Goal: Task Accomplishment & Management: Use online tool/utility

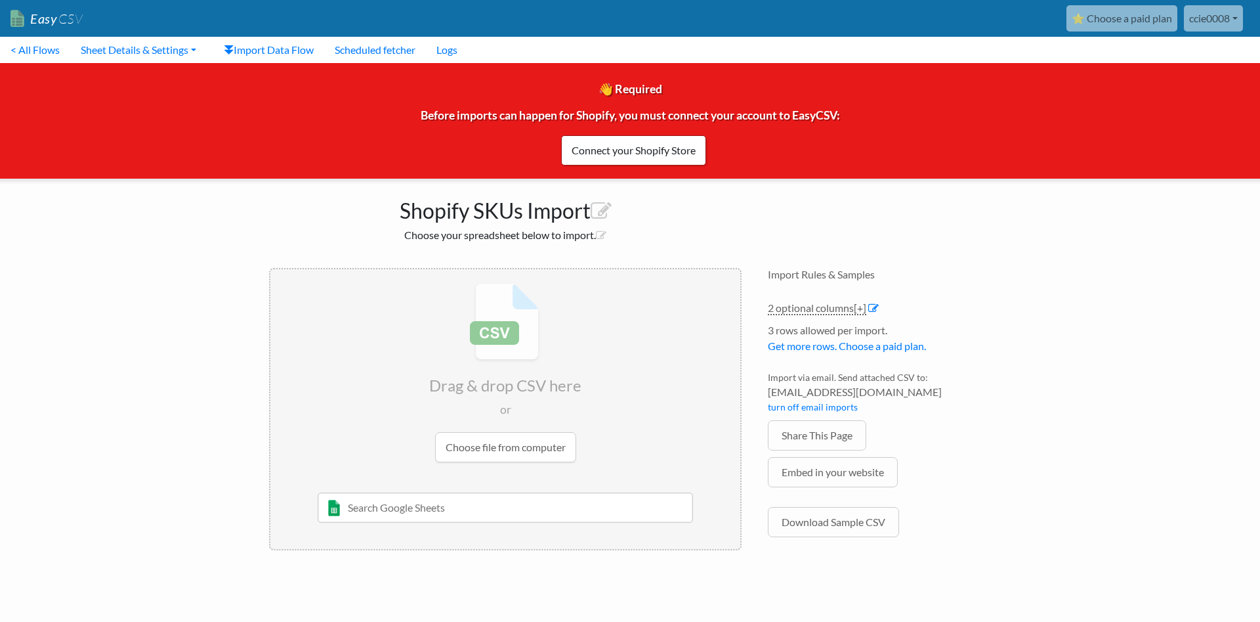
click at [498, 510] on input "text" at bounding box center [506, 507] width 376 height 30
click at [513, 437] on input "file" at bounding box center [505, 372] width 470 height 207
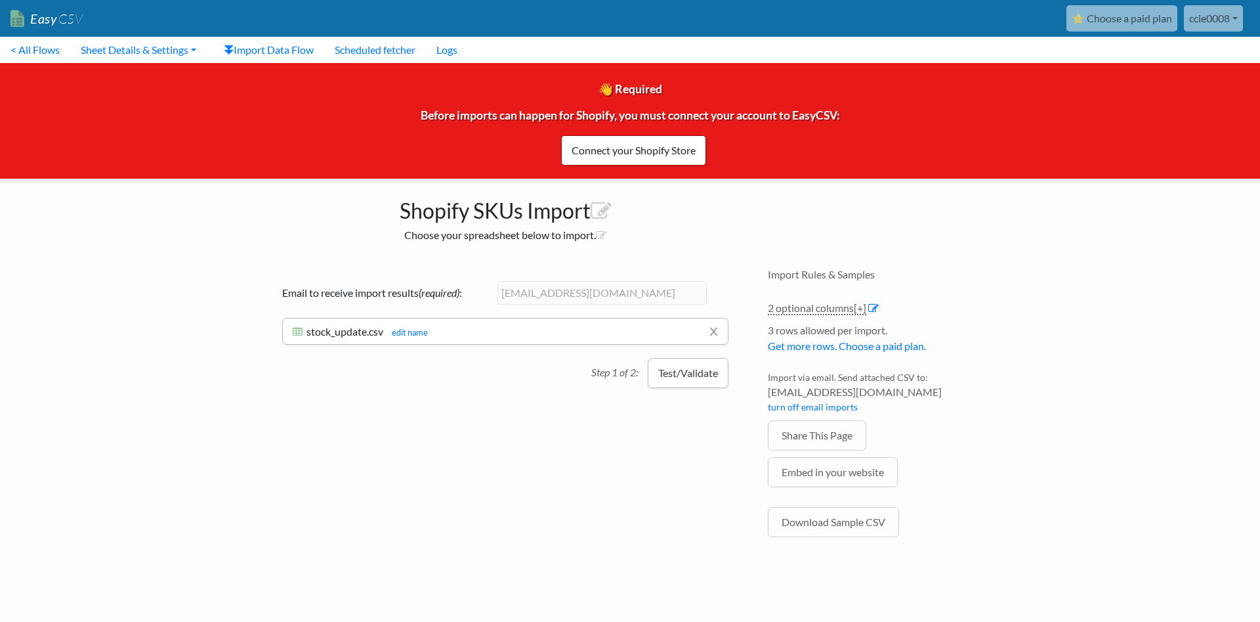
click at [703, 377] on button "Test/Validate" at bounding box center [688, 373] width 81 height 30
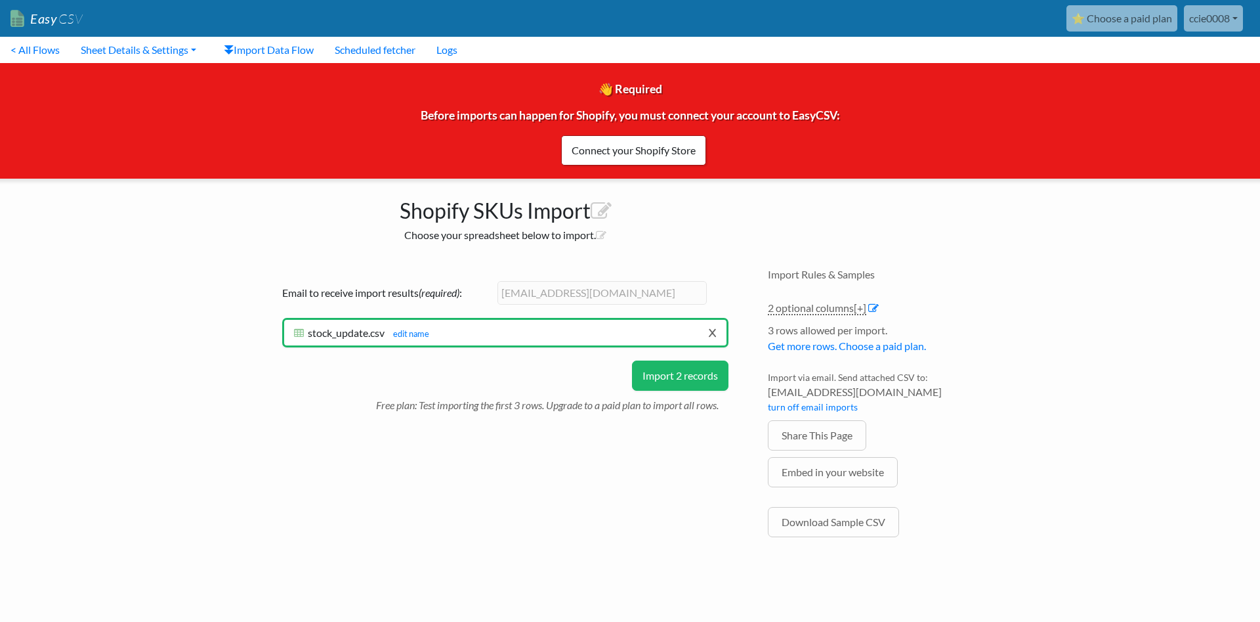
click at [715, 333] on link "x" at bounding box center [712, 332] width 9 height 25
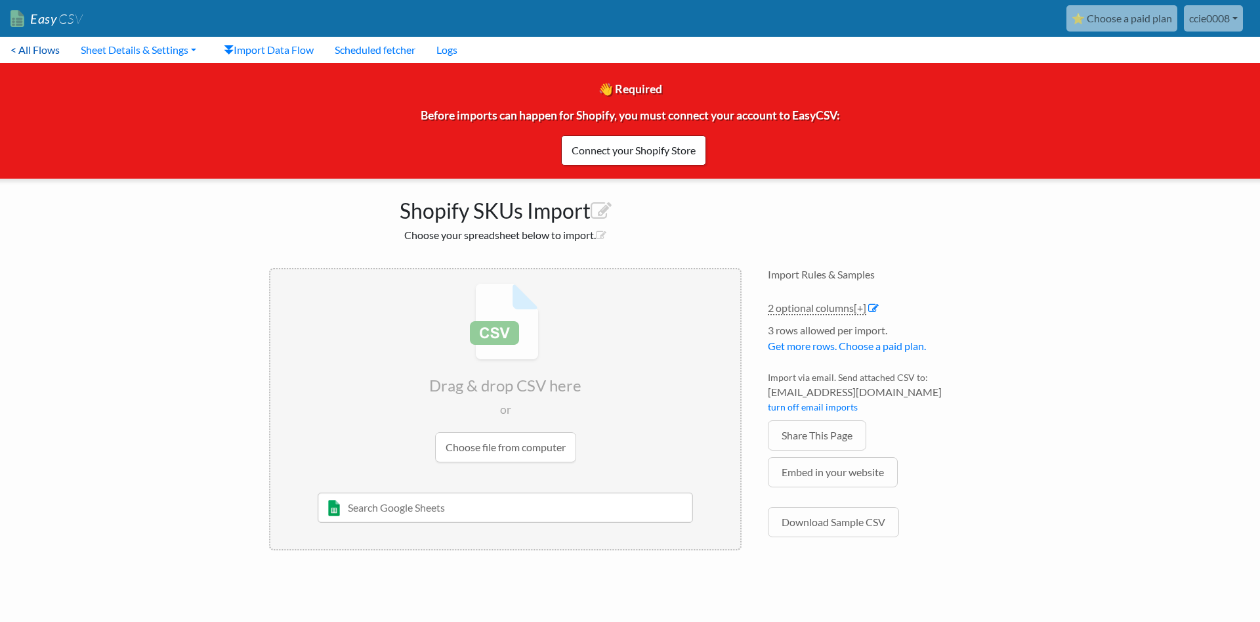
click at [31, 51] on link "< All Flows" at bounding box center [35, 50] width 70 height 26
click at [113, 46] on link "Sheet Details & Settings" at bounding box center [138, 50] width 137 height 26
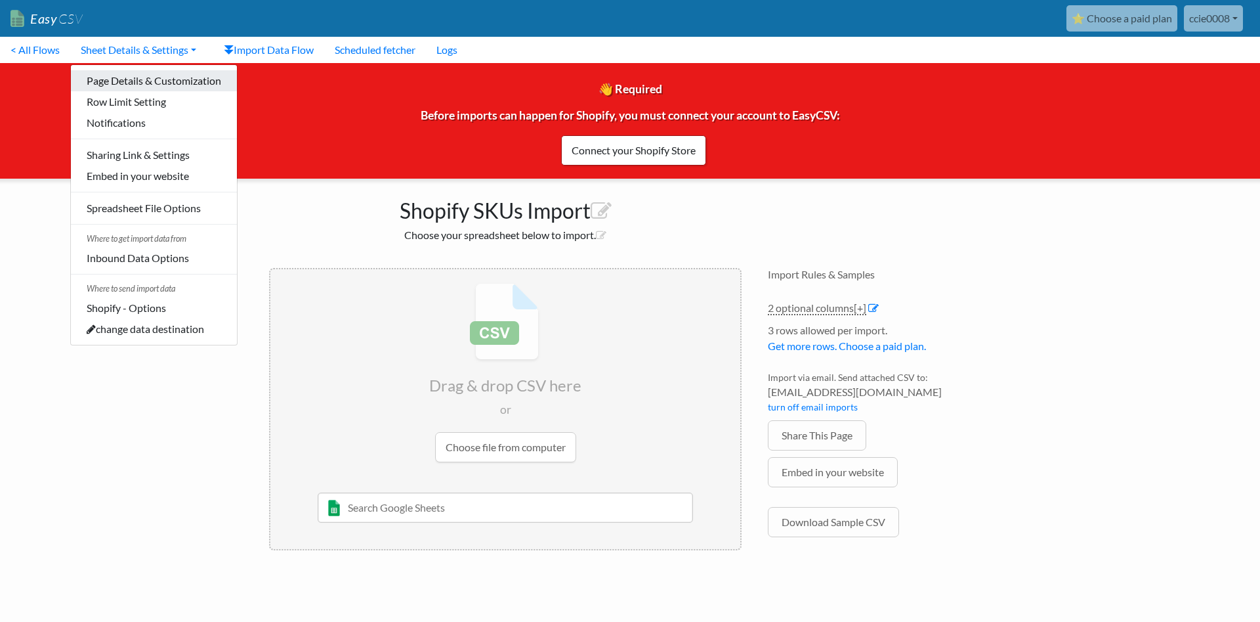
click at [128, 80] on link "Page Details & Customization" at bounding box center [154, 80] width 166 height 21
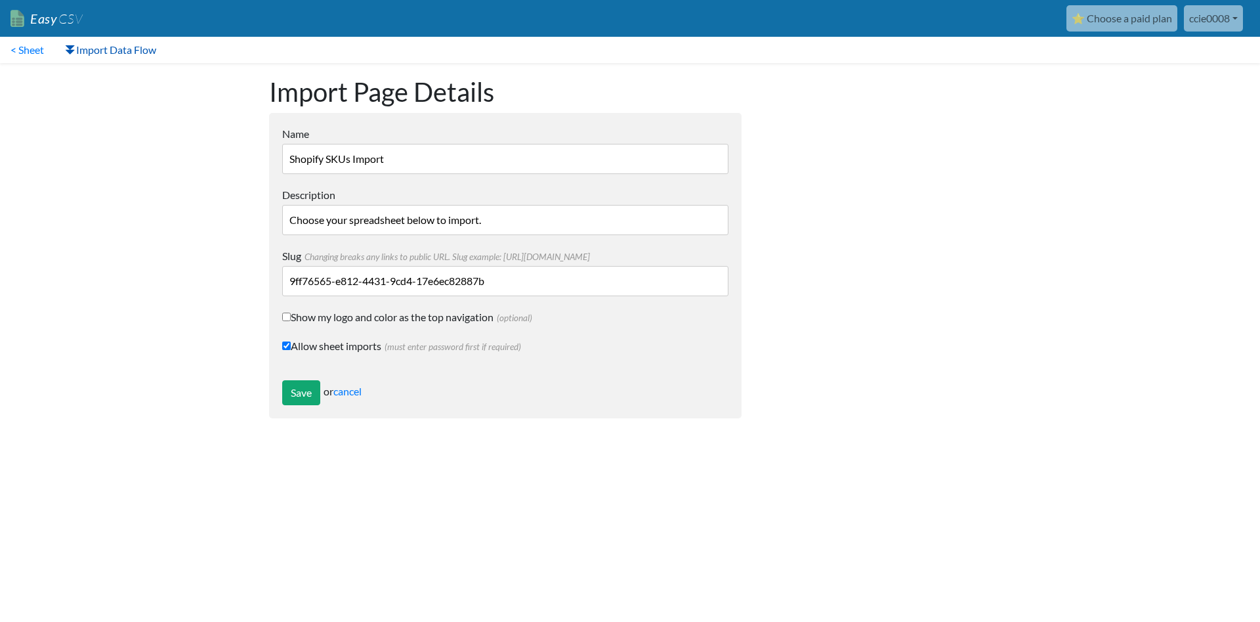
click at [102, 56] on link "Import Data Flow" at bounding box center [110, 50] width 112 height 26
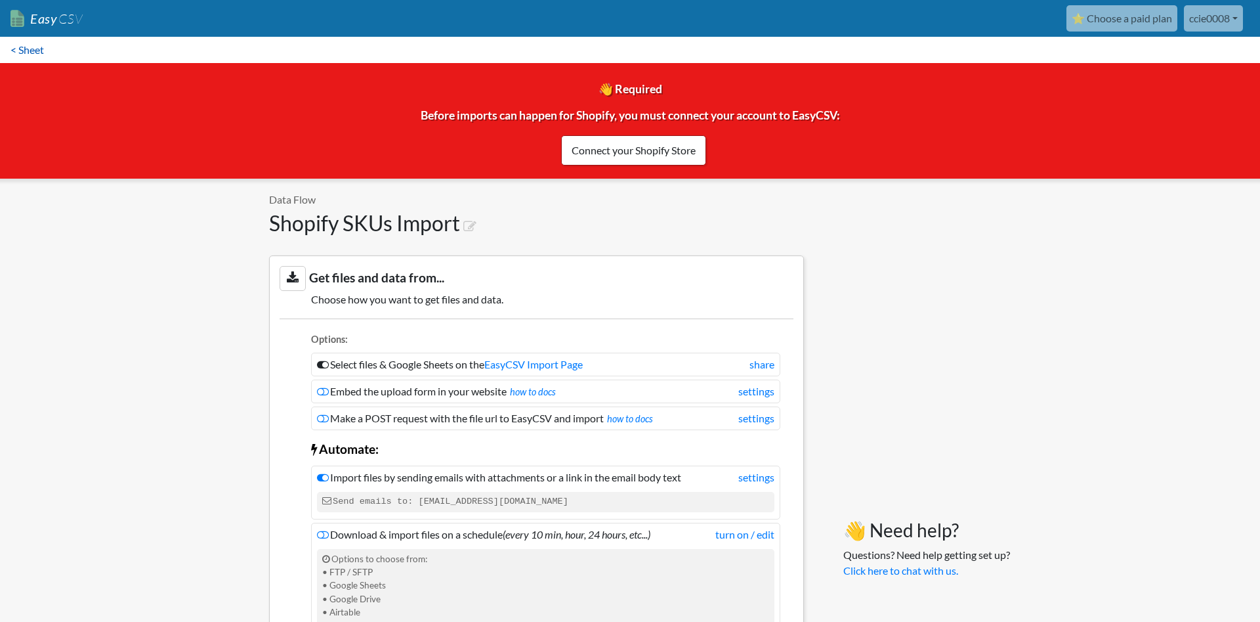
click at [30, 48] on link "< Sheet" at bounding box center [27, 50] width 54 height 26
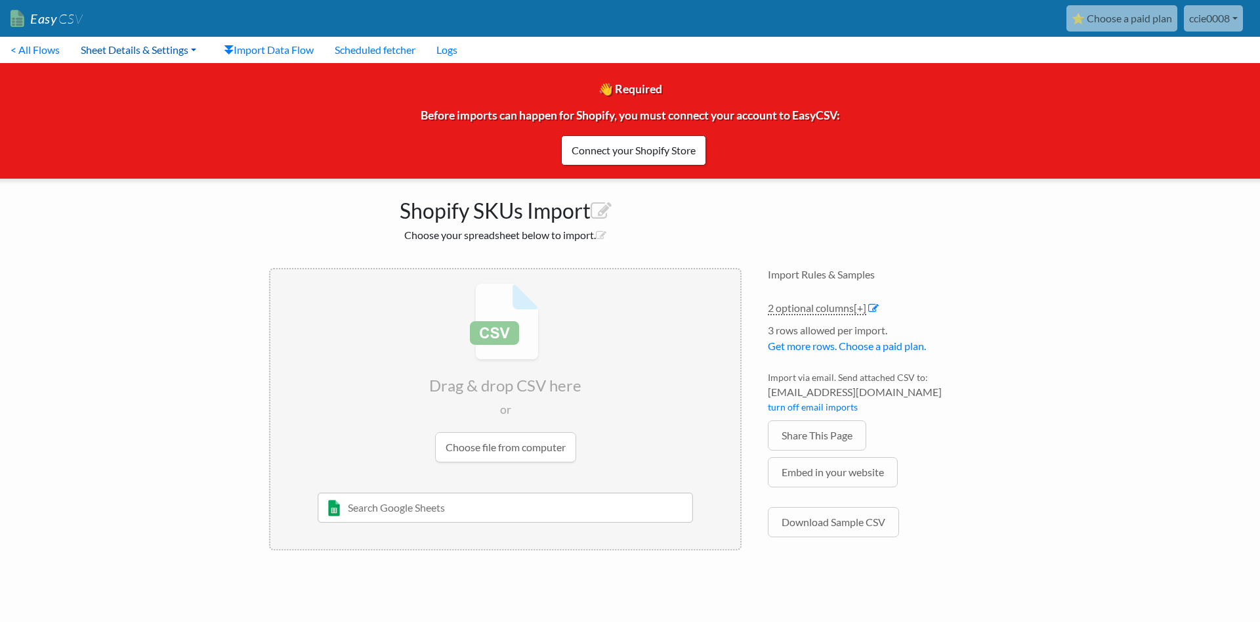
click at [133, 46] on link "Sheet Details & Settings" at bounding box center [138, 50] width 137 height 26
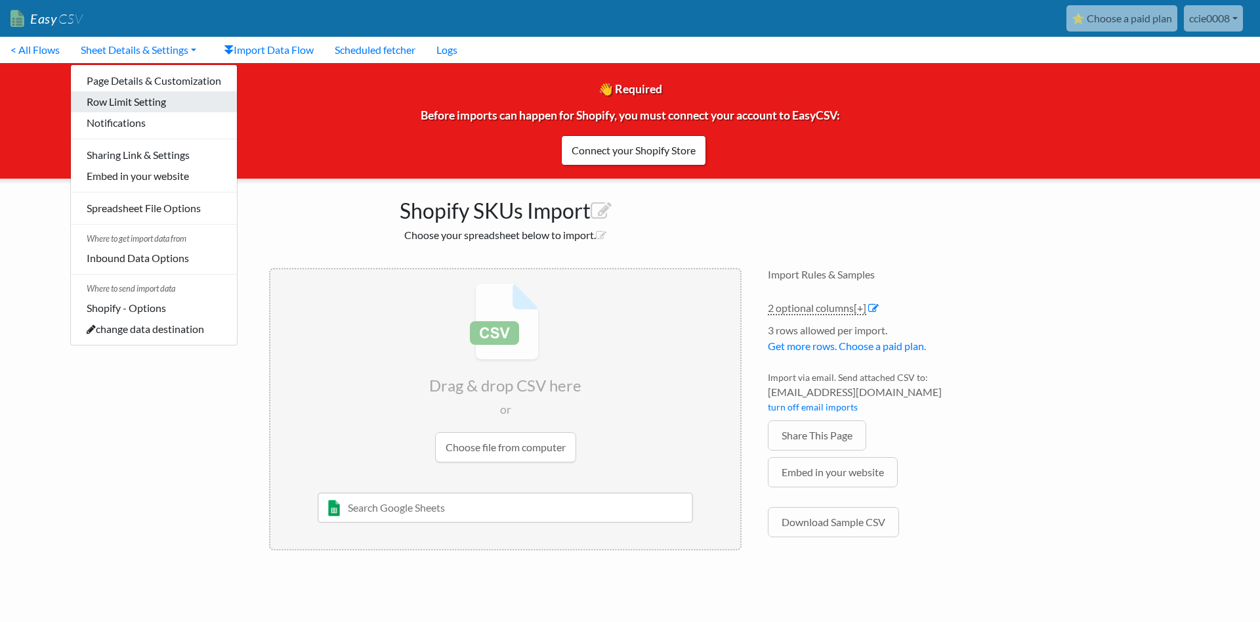
click at [131, 102] on link "Row Limit Setting" at bounding box center [154, 101] width 166 height 21
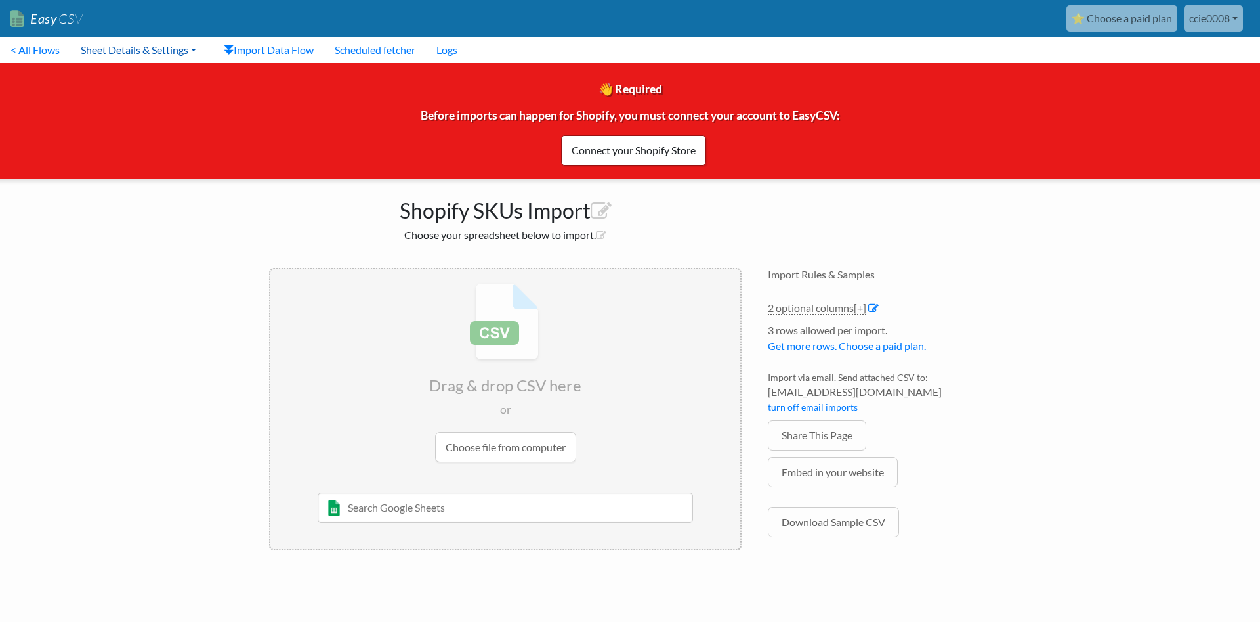
click at [136, 50] on link "Sheet Details & Settings" at bounding box center [138, 50] width 137 height 26
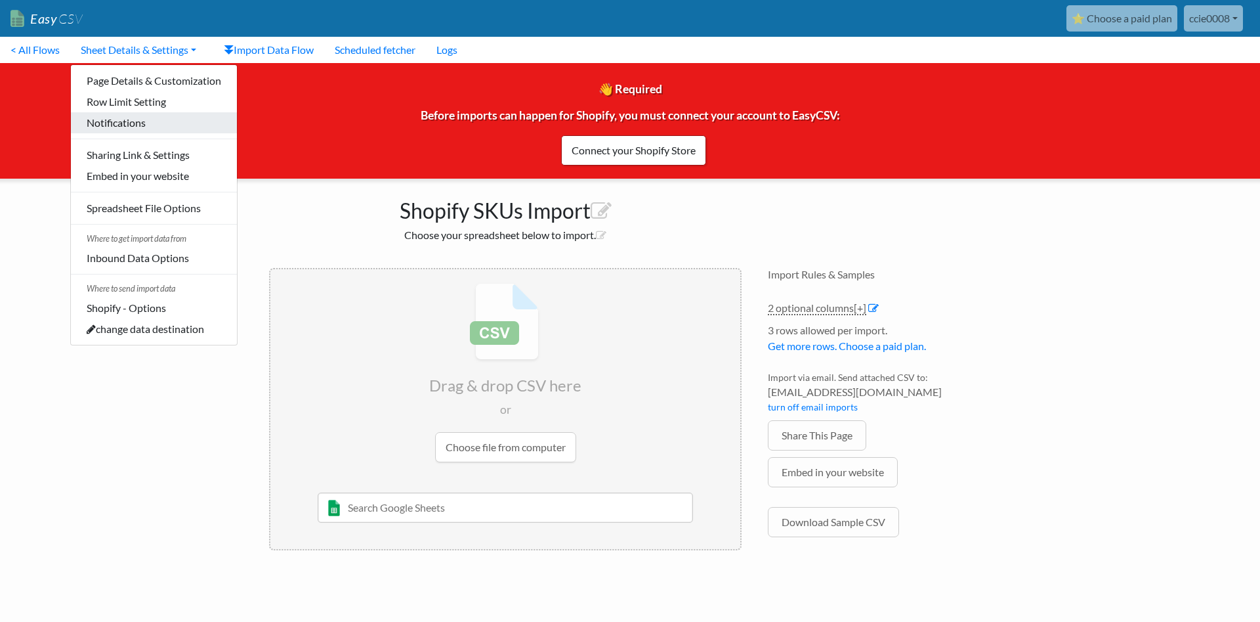
click at [130, 121] on link "Notifications" at bounding box center [154, 122] width 166 height 21
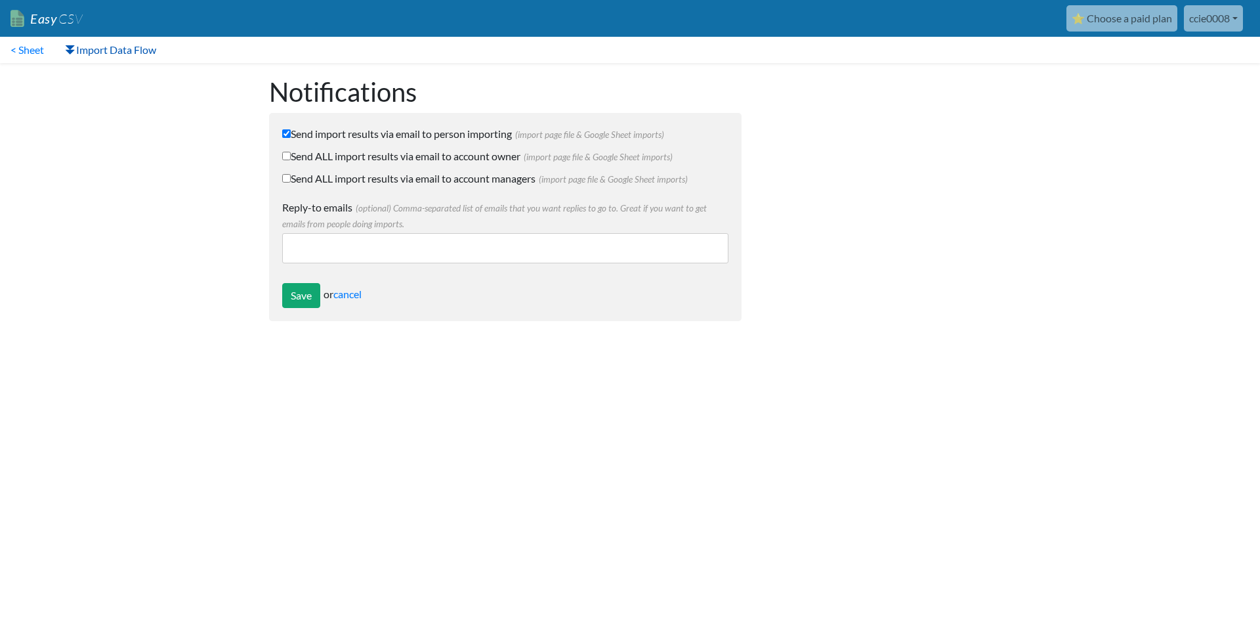
click at [93, 50] on link "Import Data Flow" at bounding box center [110, 50] width 112 height 26
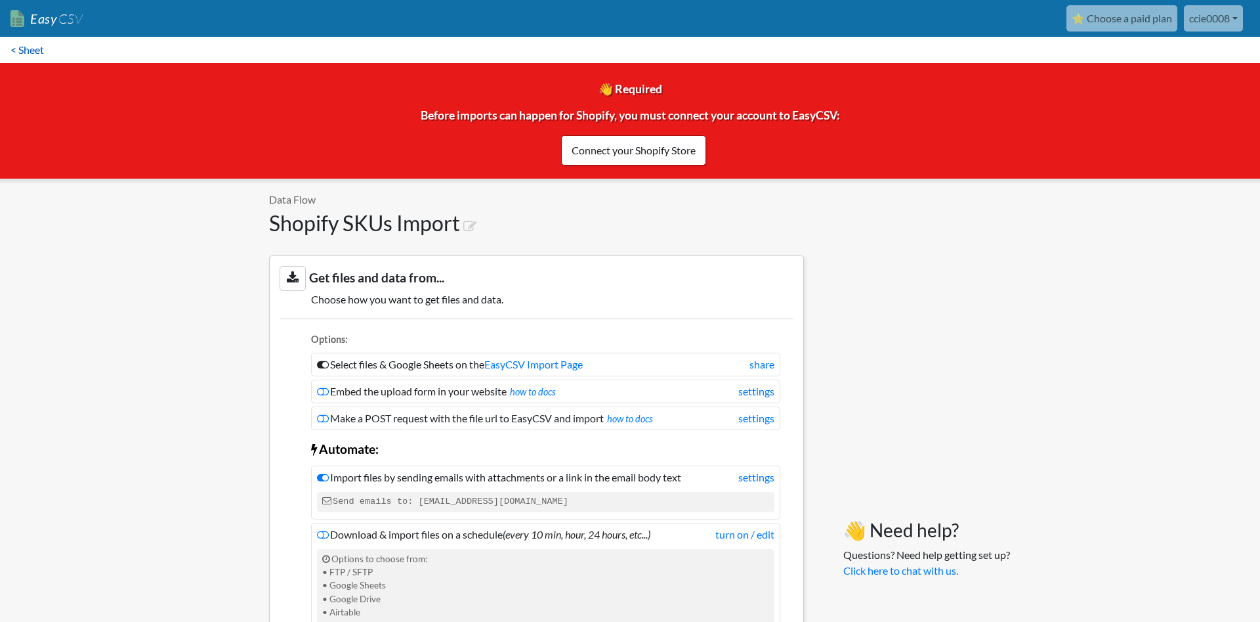
click at [37, 54] on link "< Sheet" at bounding box center [27, 50] width 54 height 26
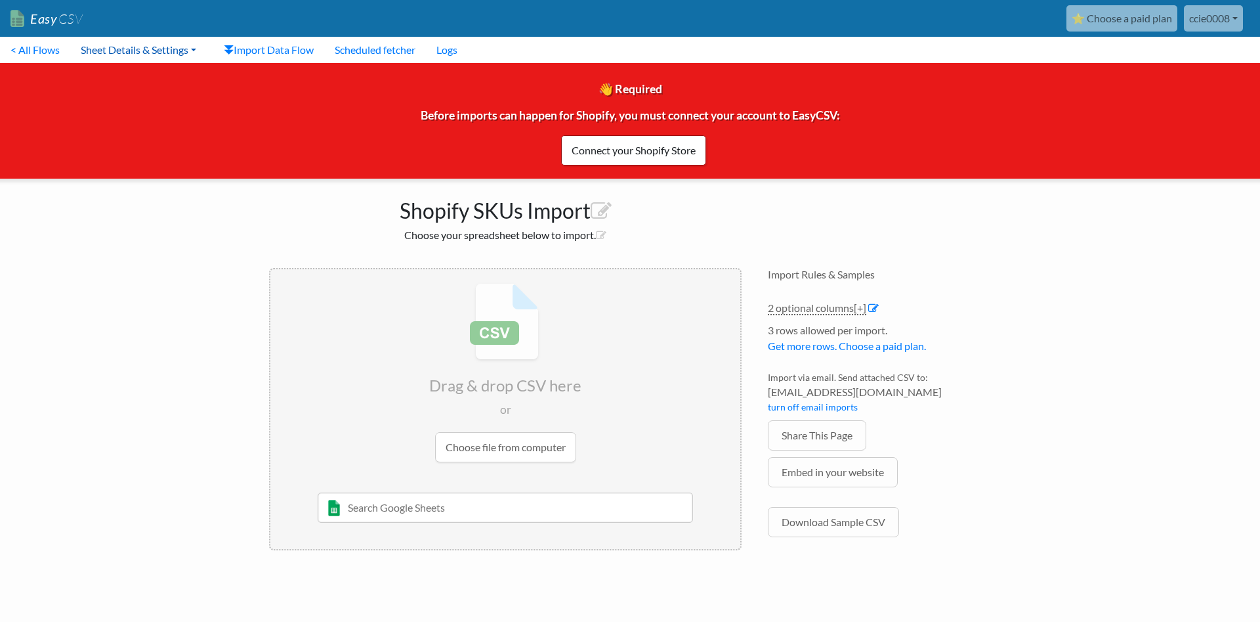
click at [102, 49] on link "Sheet Details & Settings" at bounding box center [138, 50] width 137 height 26
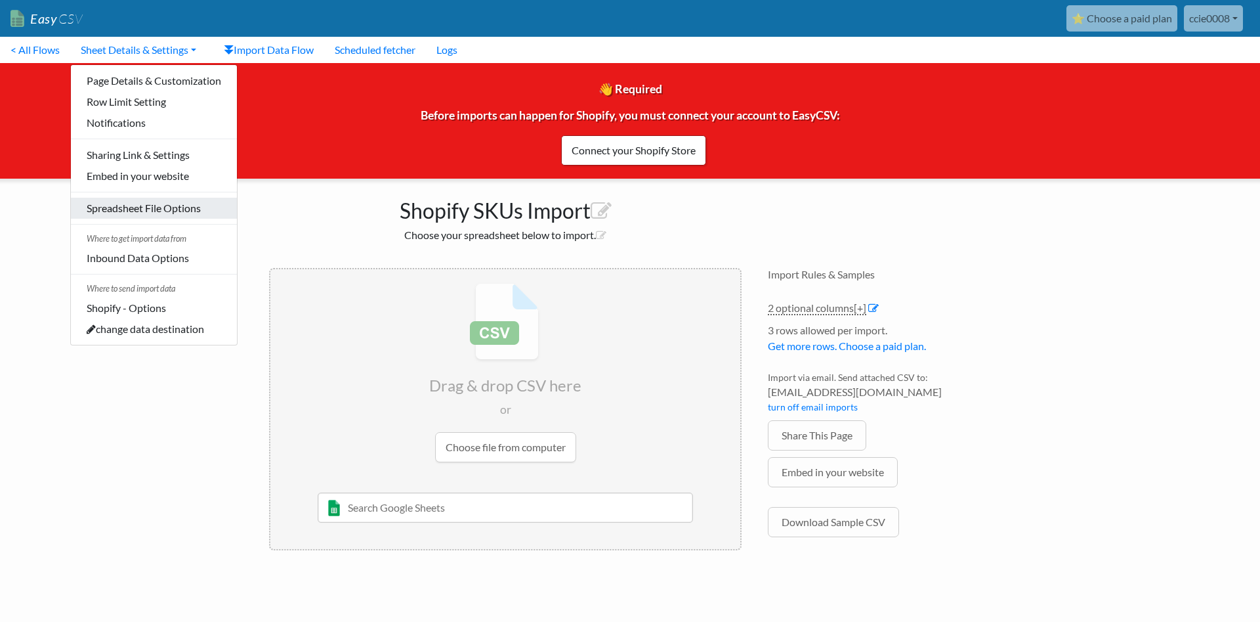
click at [135, 202] on link "Spreadsheet File Options" at bounding box center [154, 208] width 166 height 21
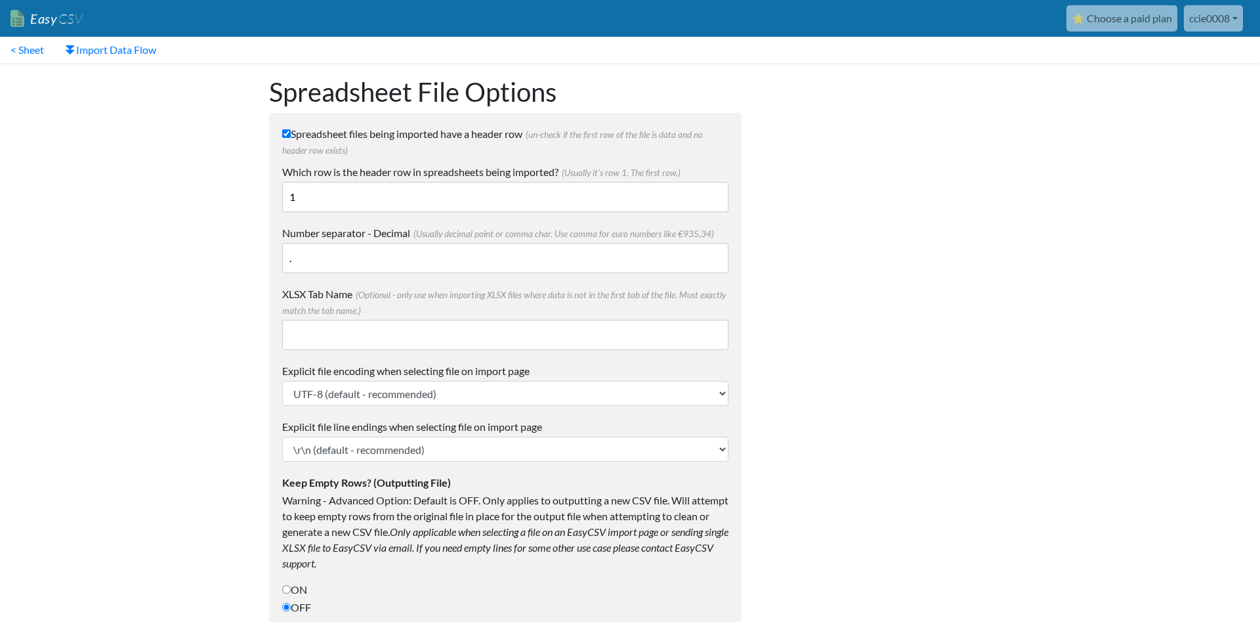
click at [558, 205] on input "1" at bounding box center [505, 197] width 446 height 30
click at [138, 53] on link "Import Data Flow" at bounding box center [110, 50] width 112 height 26
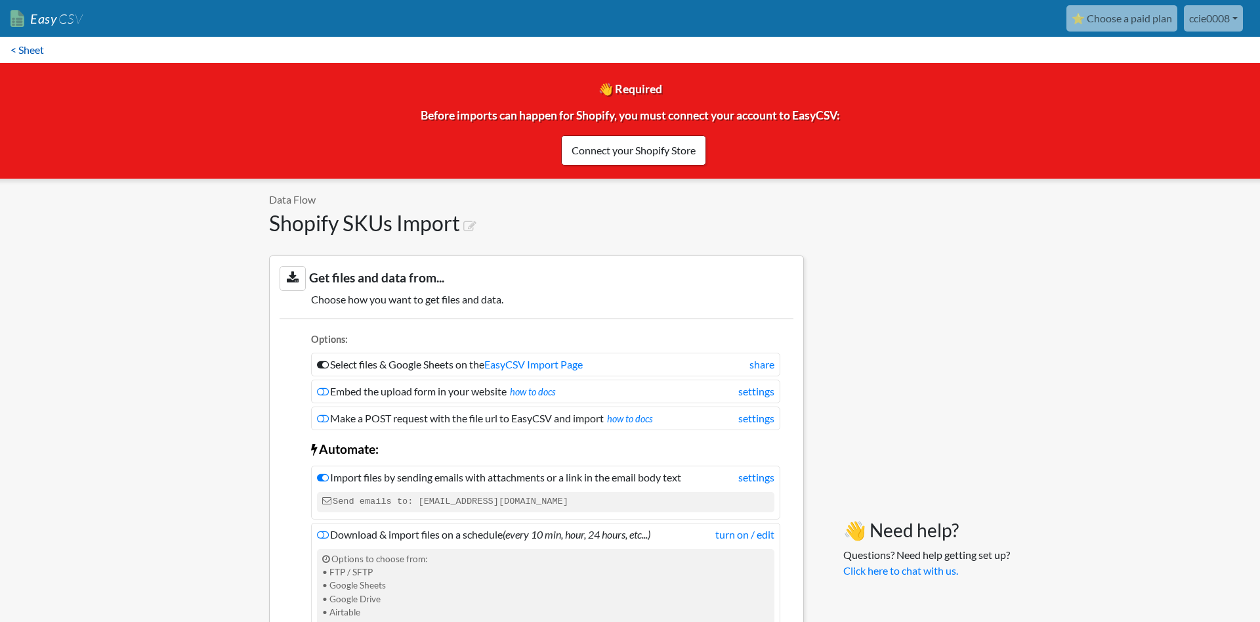
click at [31, 42] on link "< Sheet" at bounding box center [27, 50] width 54 height 26
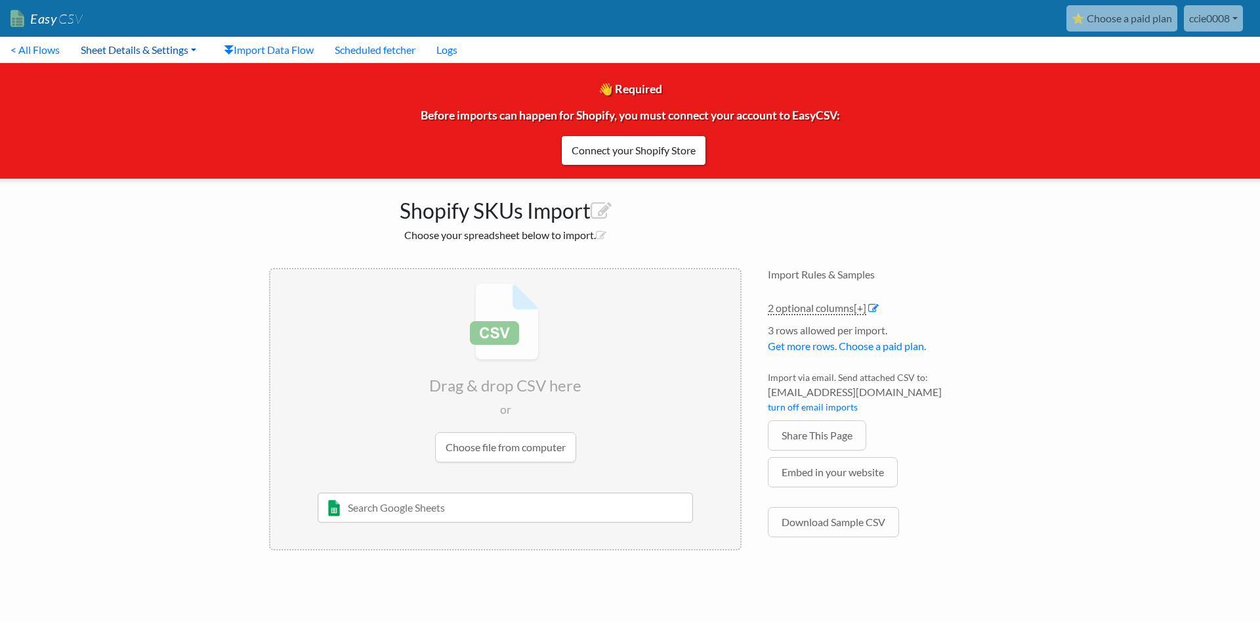
click at [123, 43] on link "Sheet Details & Settings" at bounding box center [138, 50] width 137 height 26
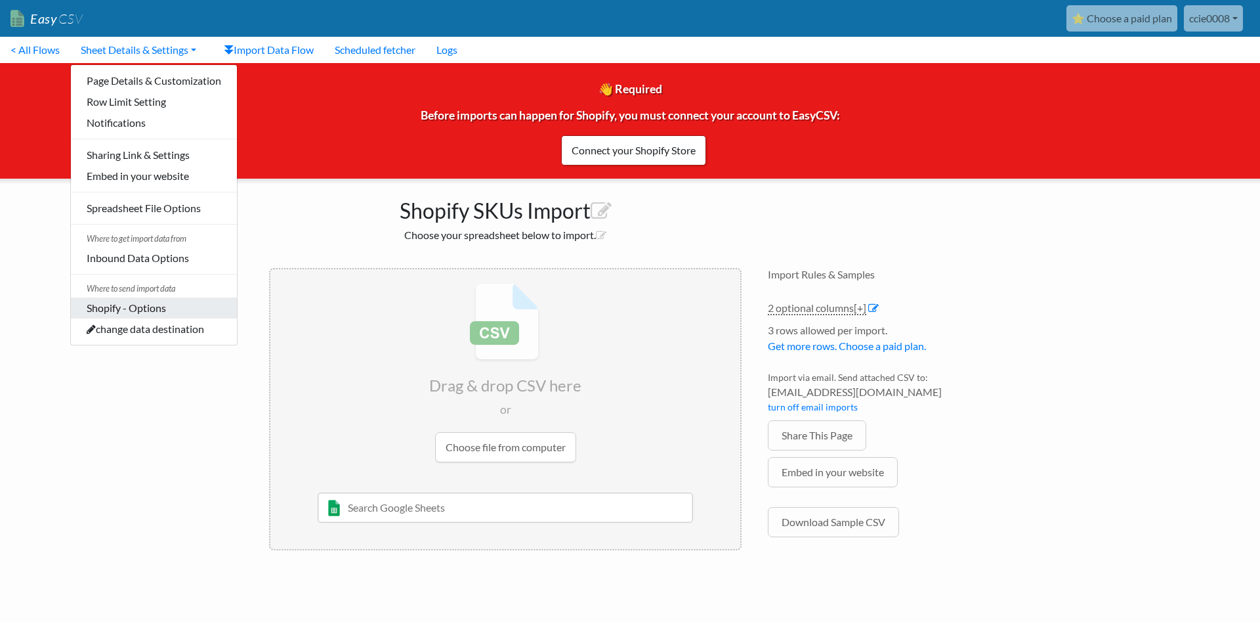
click at [147, 304] on link "Shopify - Options" at bounding box center [154, 307] width 166 height 21
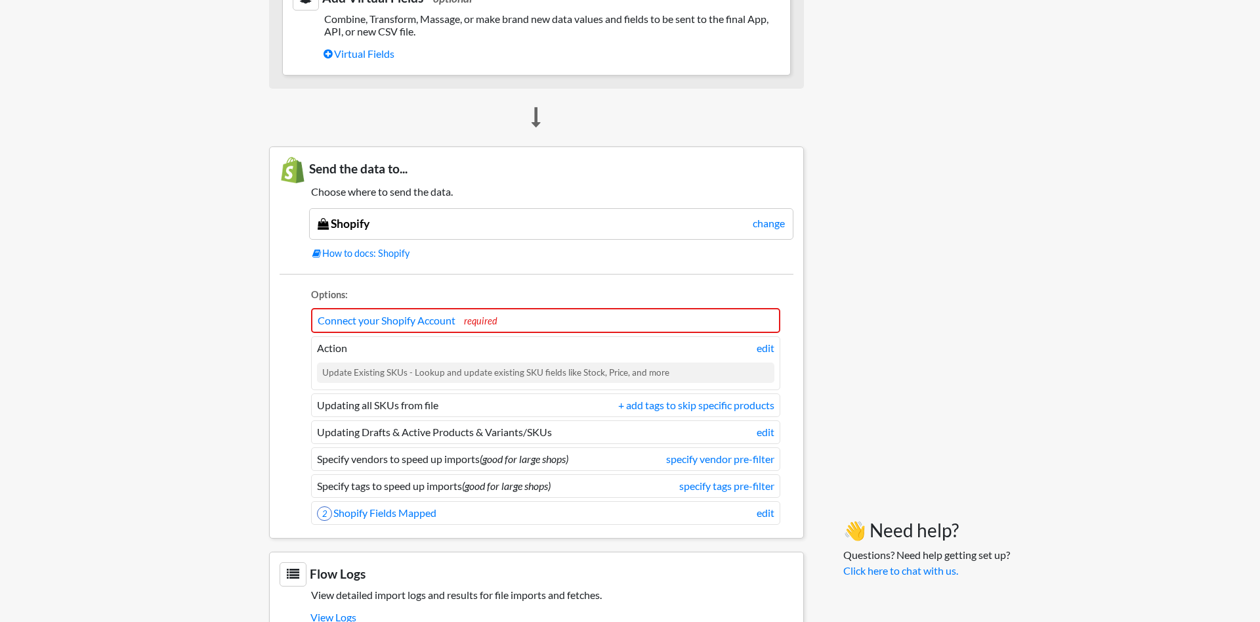
scroll to position [1034, 0]
